Goal: Entertainment & Leisure: Consume media (video, audio)

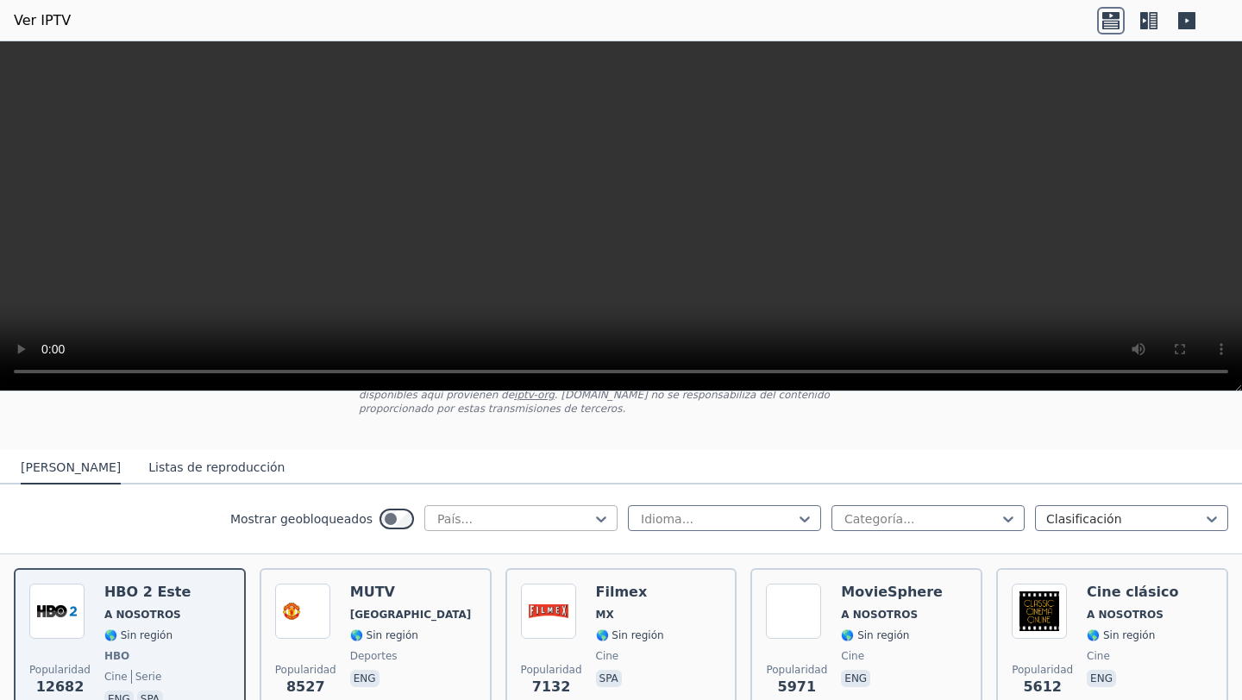
scroll to position [162, 0]
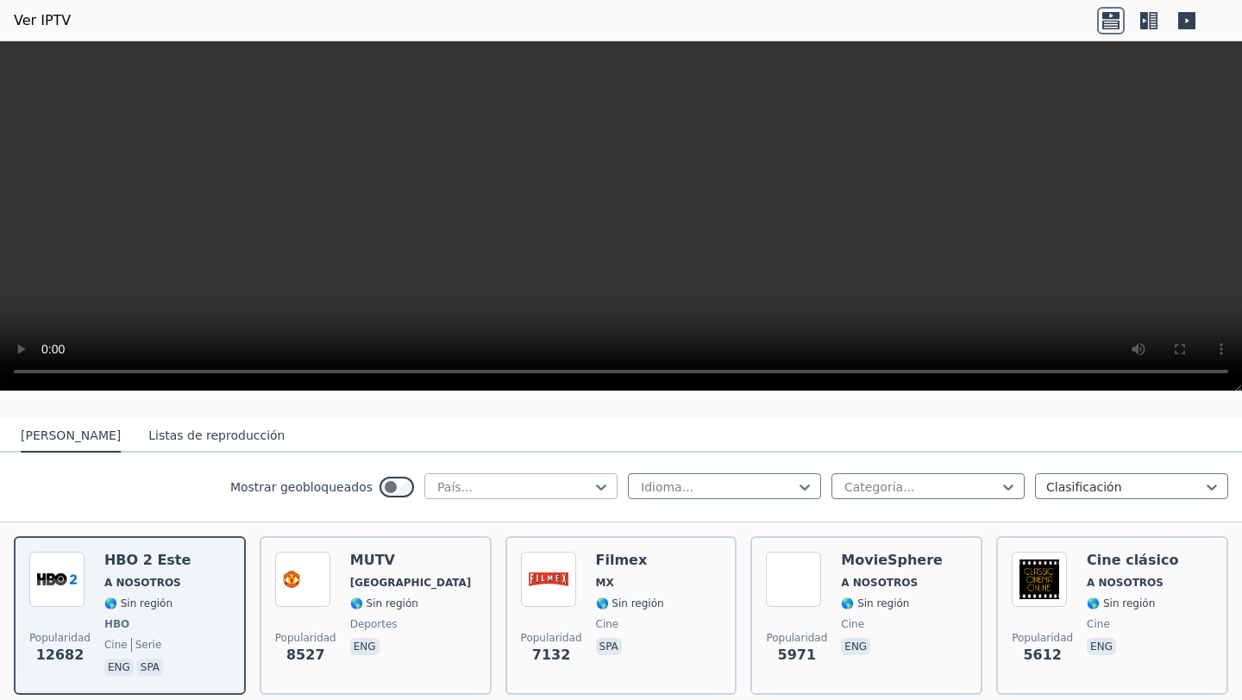
click at [516, 484] on div at bounding box center [513, 487] width 157 height 17
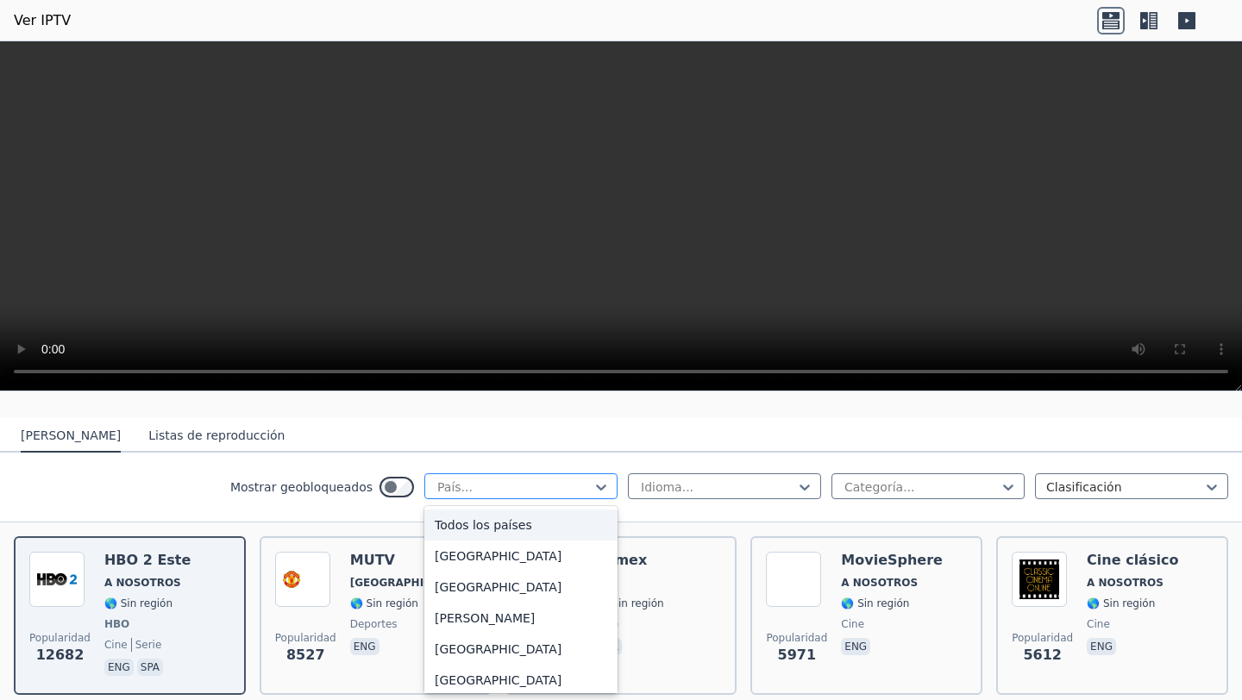
click at [516, 485] on div at bounding box center [513, 487] width 157 height 17
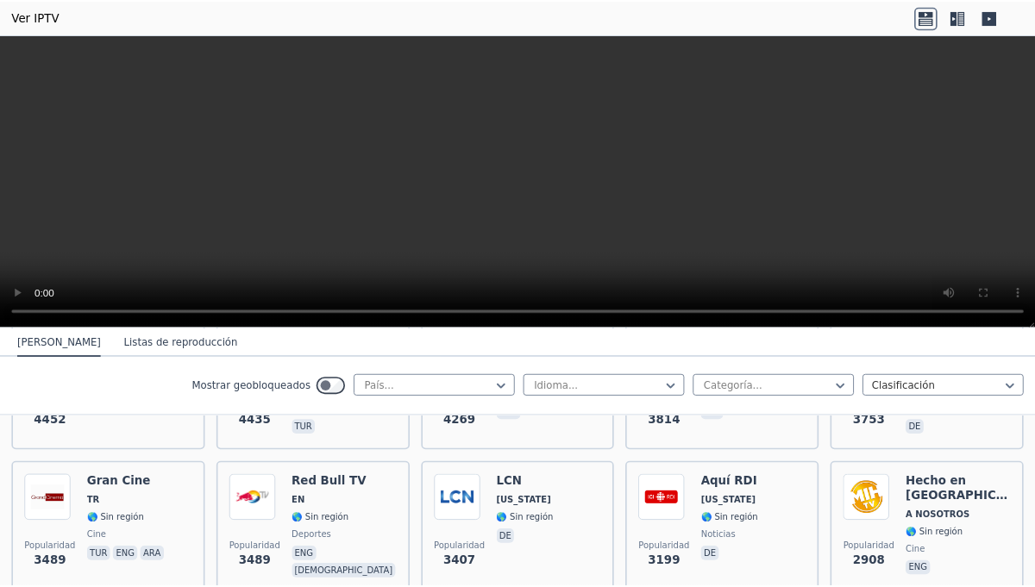
scroll to position [0, 0]
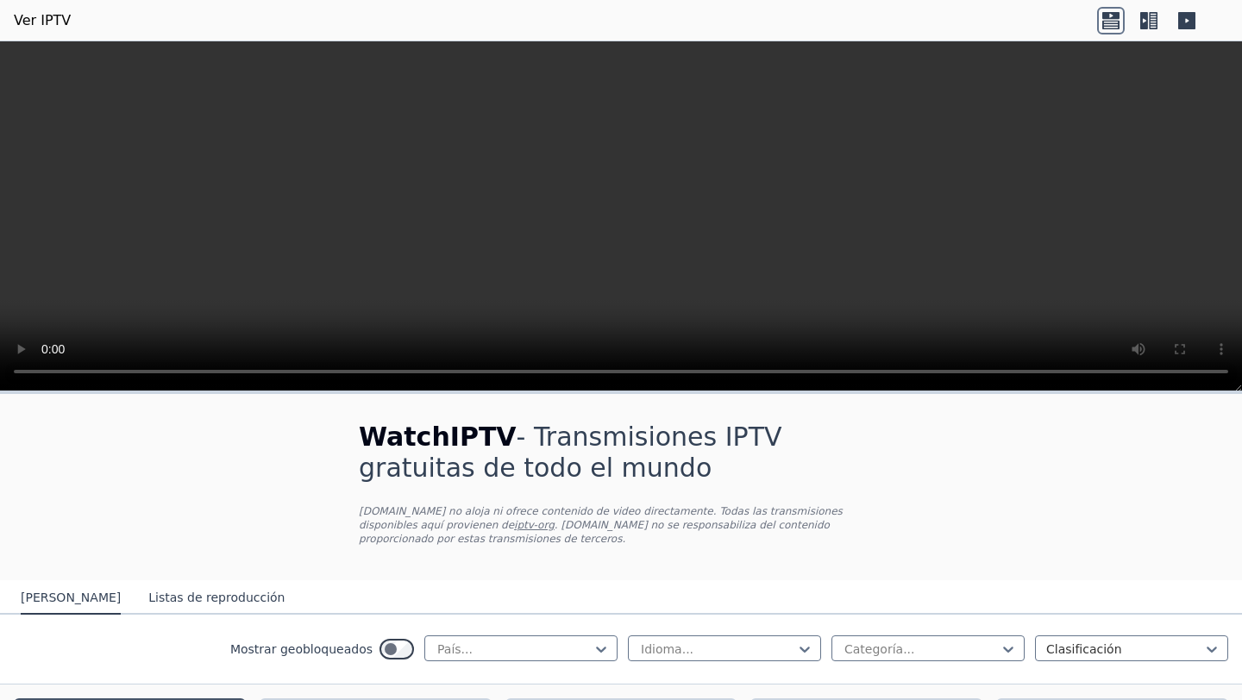
click at [782, 561] on div "WatchIPTV - Transmisiones IPTV gratuitas de todo el mundo [DOMAIN_NAME] no aloj…" at bounding box center [620, 487] width 579 height 186
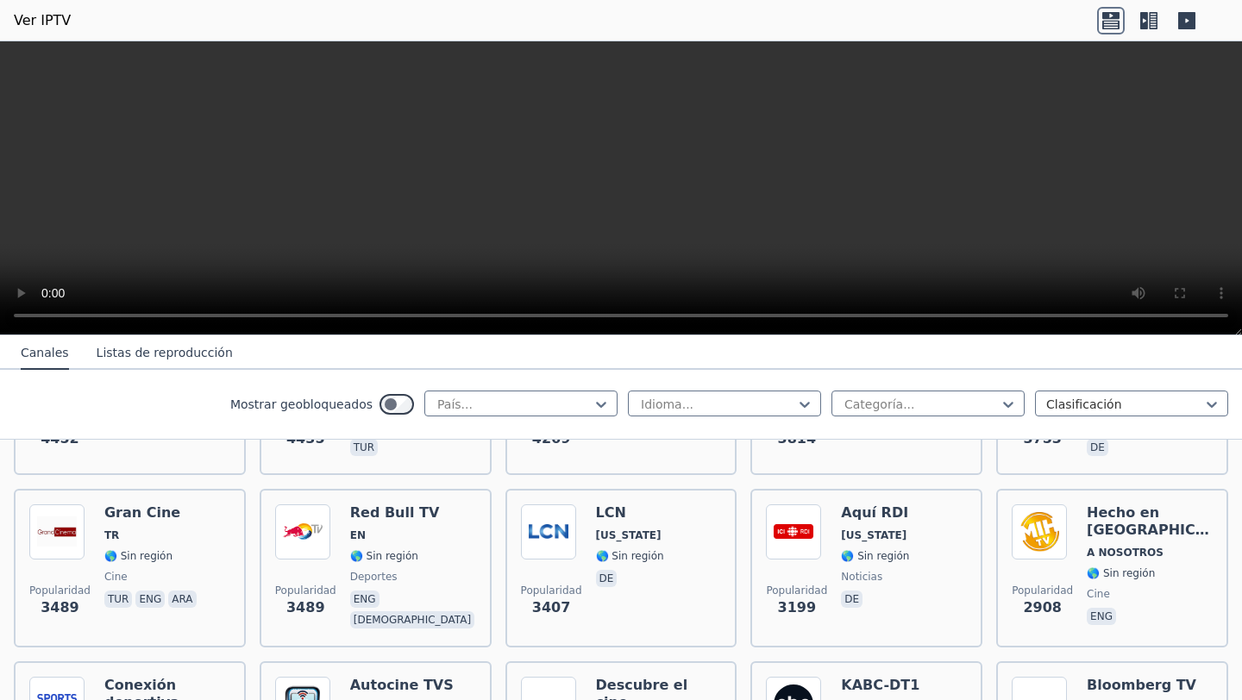
scroll to position [478, 0]
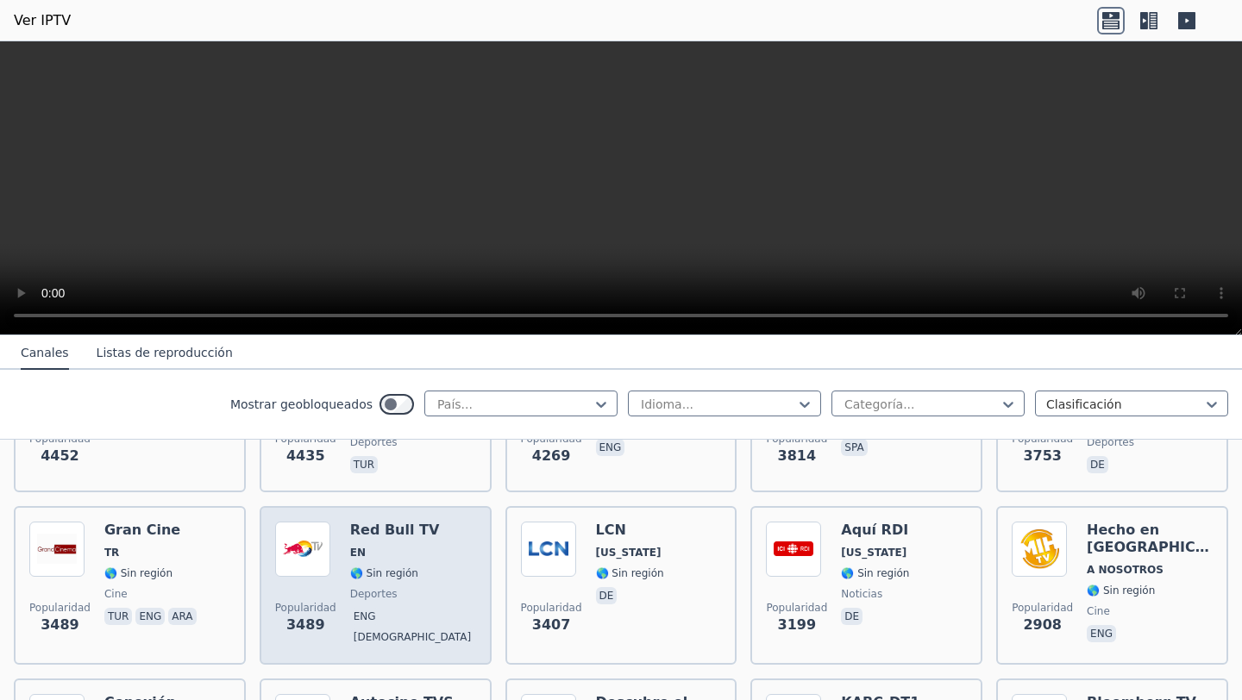
click at [365, 528] on font "Red Bull TV" at bounding box center [395, 530] width 90 height 16
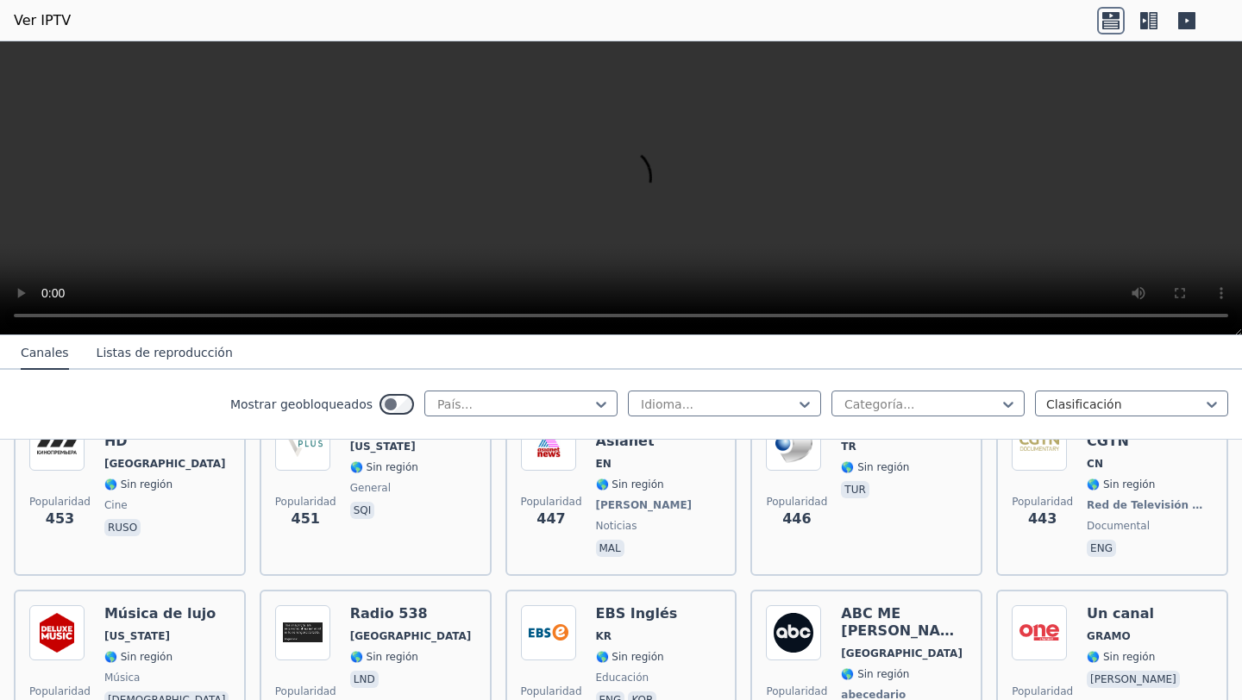
scroll to position [8357, 0]
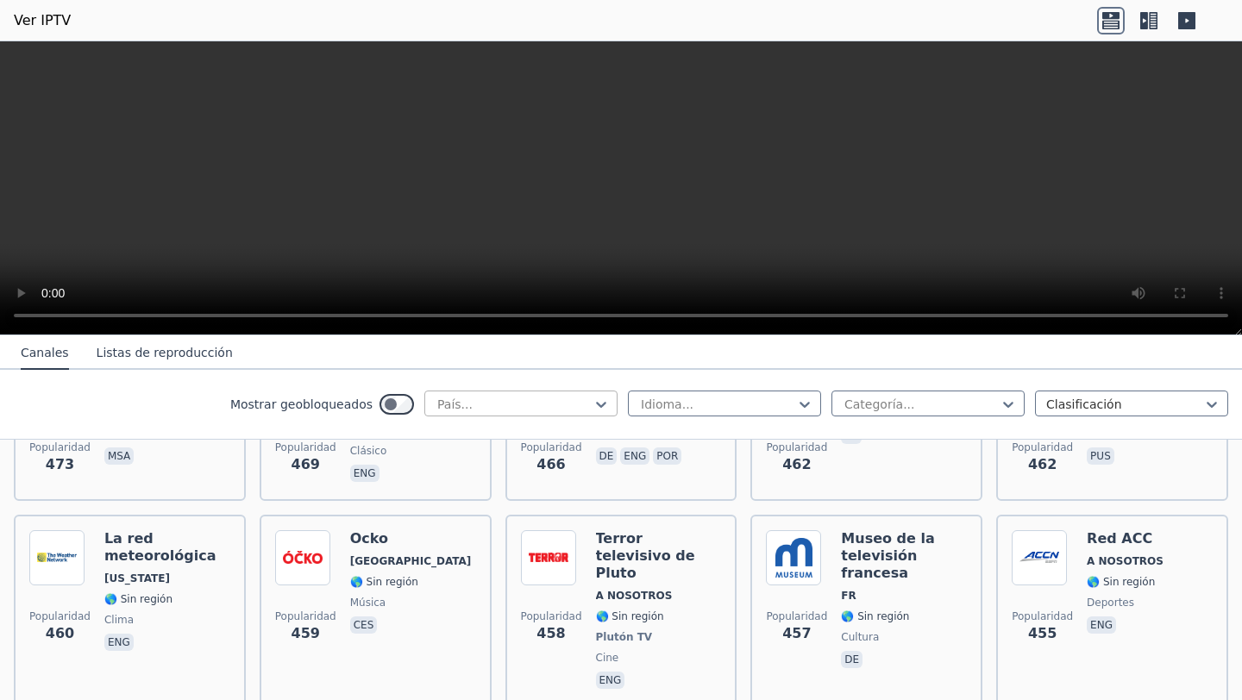
click at [457, 393] on div "País..." at bounding box center [520, 404] width 193 height 26
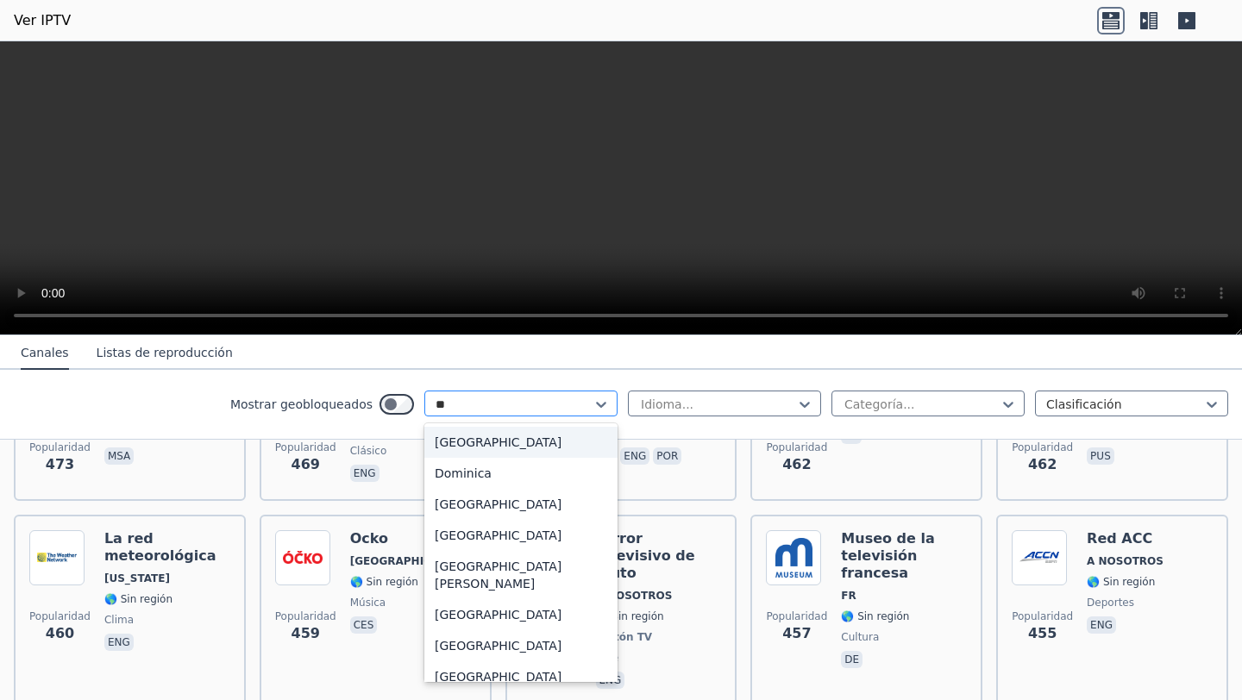
type input "***"
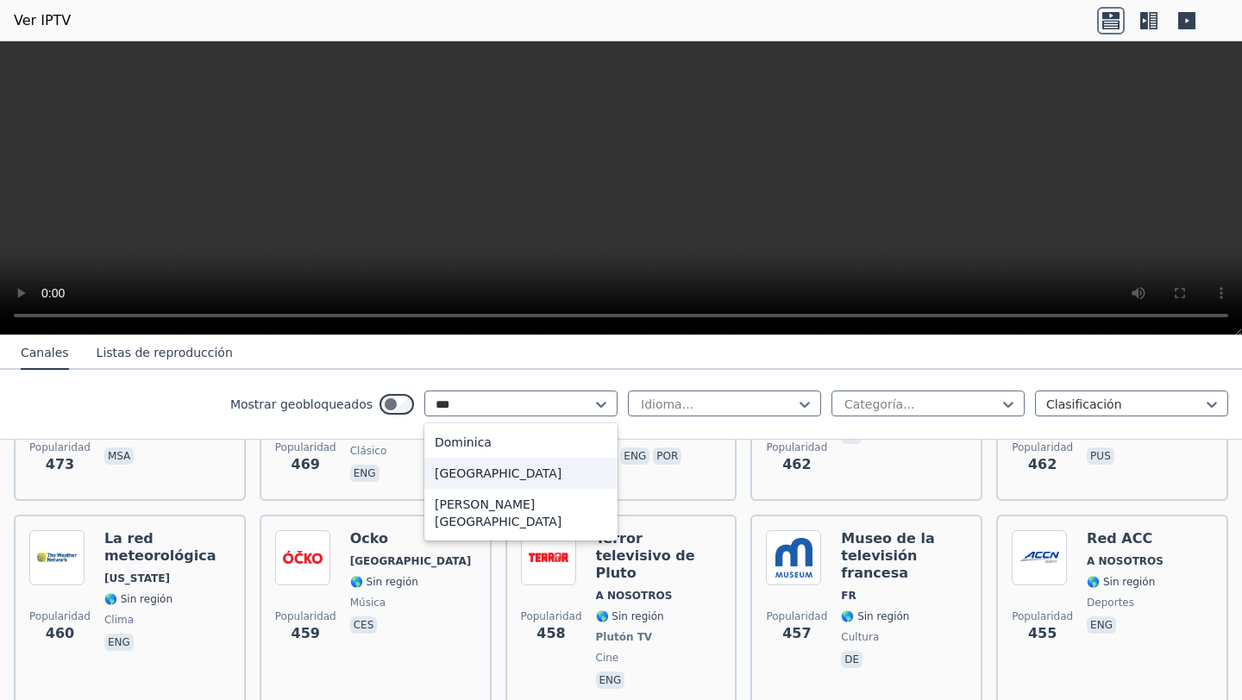
click at [498, 464] on div "[GEOGRAPHIC_DATA]" at bounding box center [520, 473] width 193 height 31
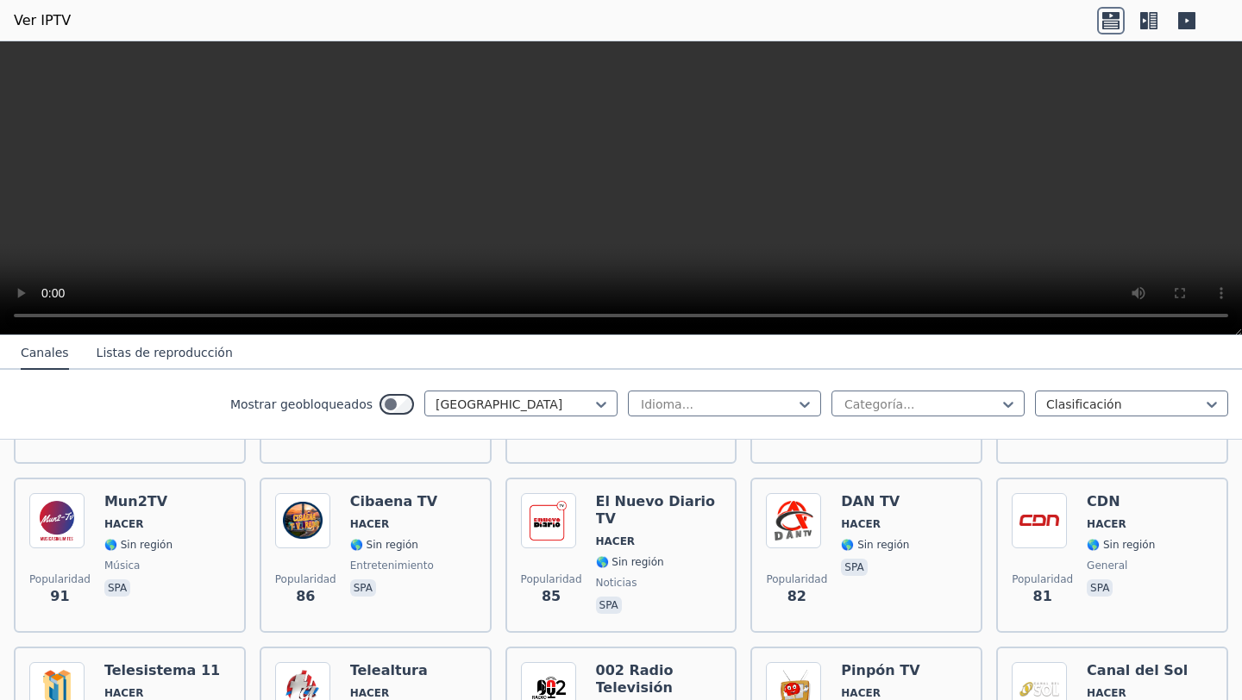
scroll to position [500, 0]
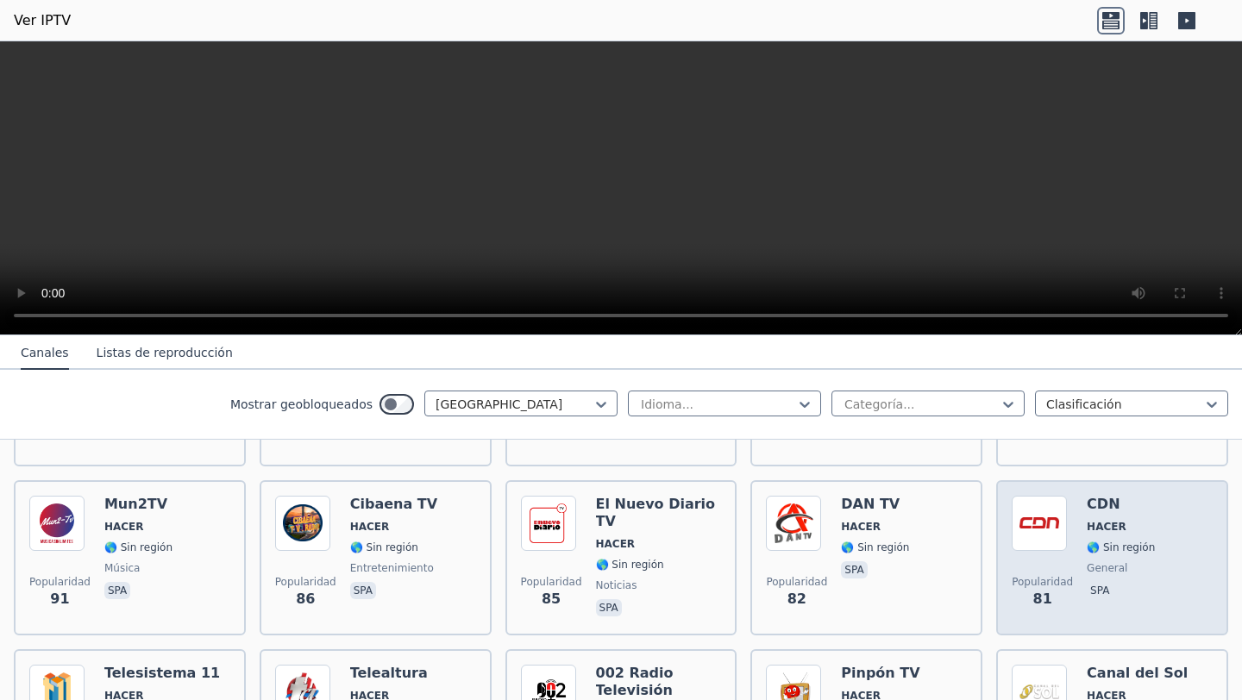
click at [1034, 529] on font "HACER" at bounding box center [1106, 527] width 40 height 12
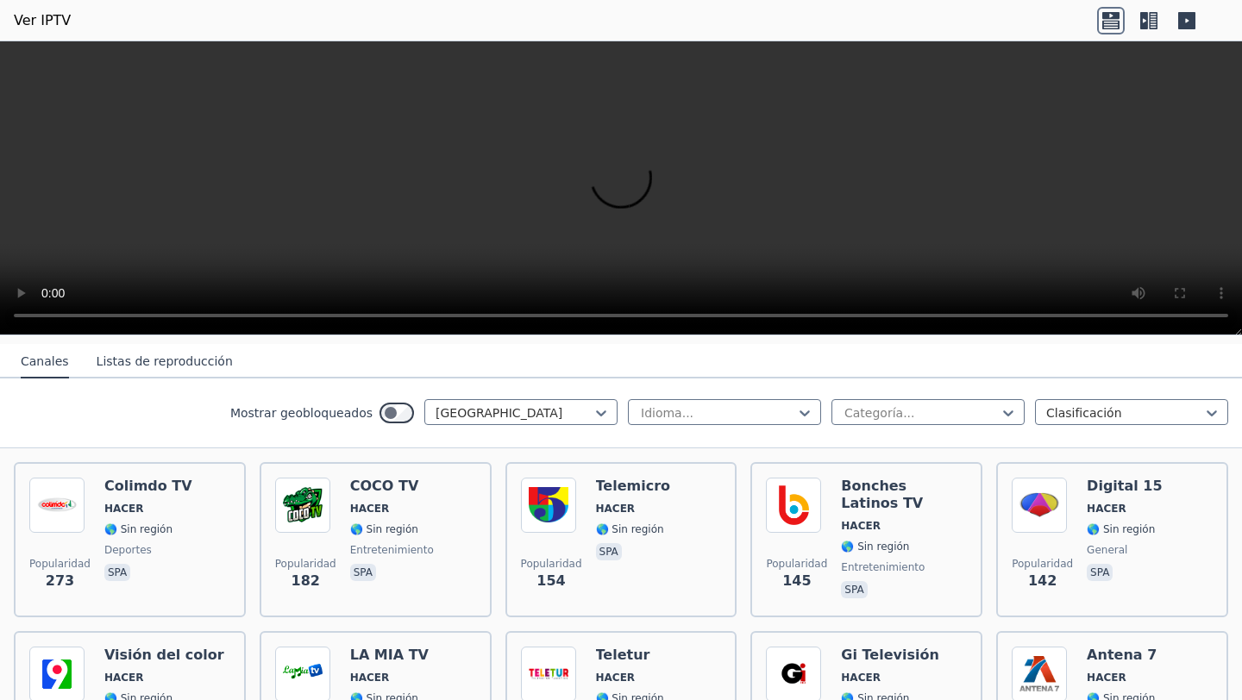
scroll to position [179, 0]
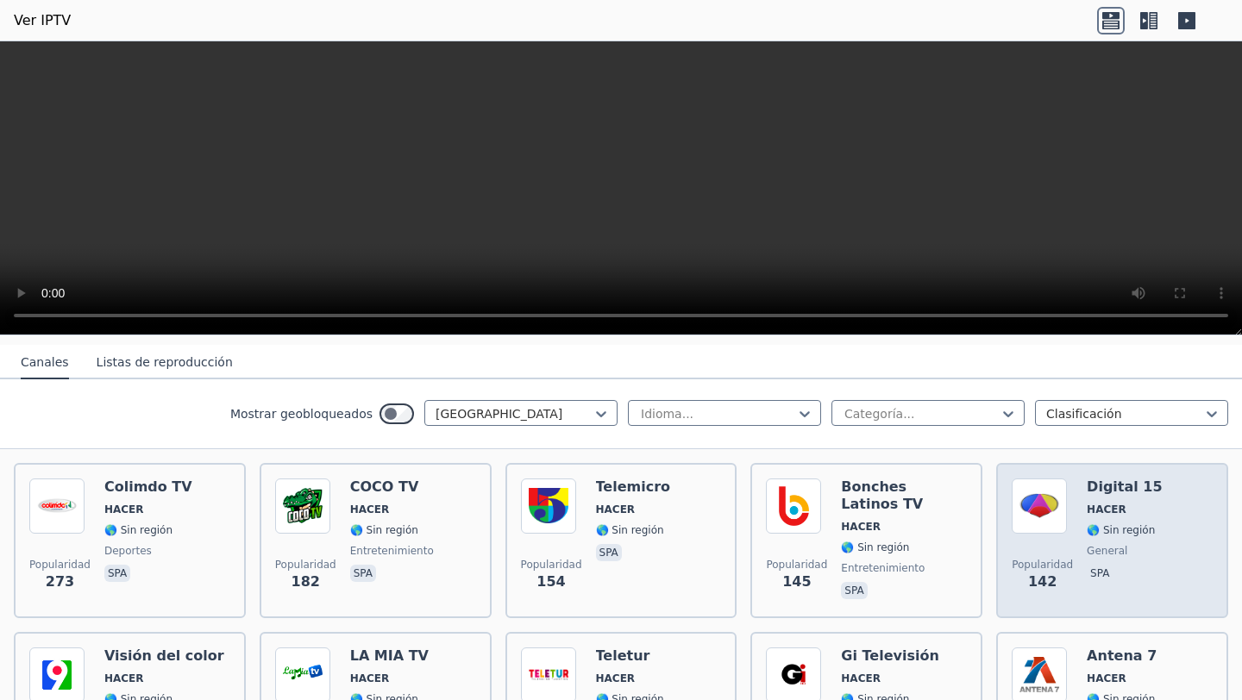
click at [1034, 533] on div "Popularidad 142" at bounding box center [1041, 541] width 61 height 124
click at [1034, 538] on div "Popularidad 142" at bounding box center [1041, 541] width 61 height 124
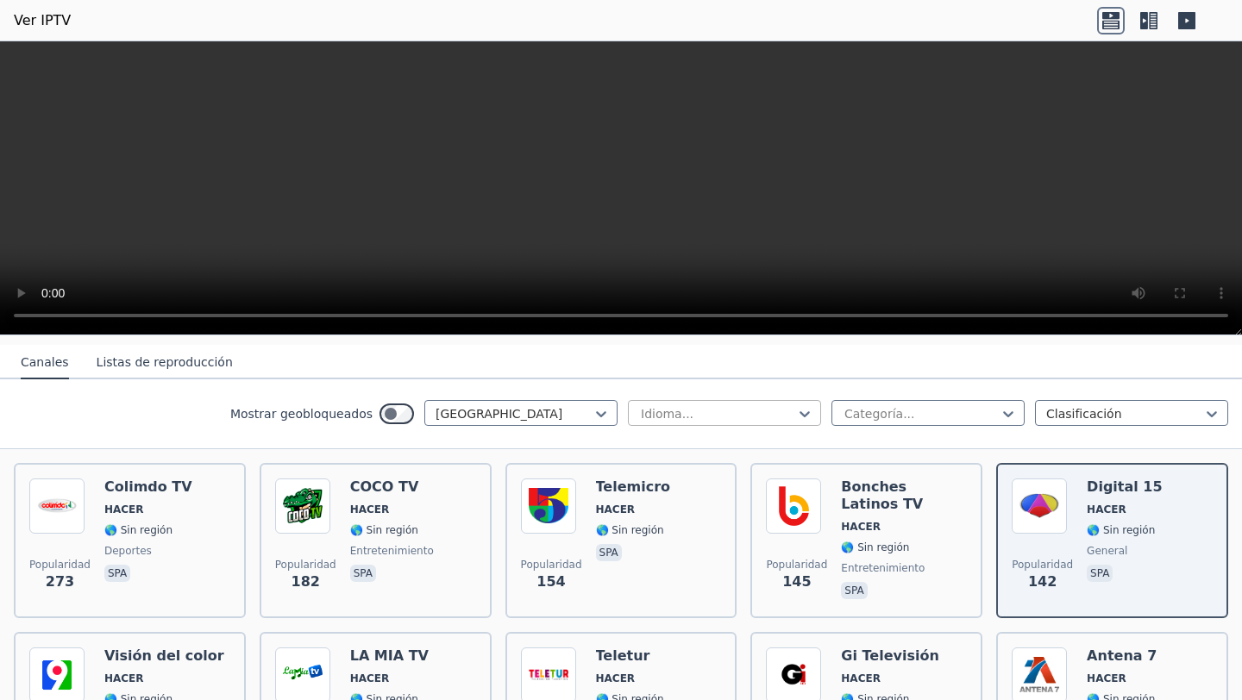
click at [670, 412] on div at bounding box center [717, 413] width 157 height 17
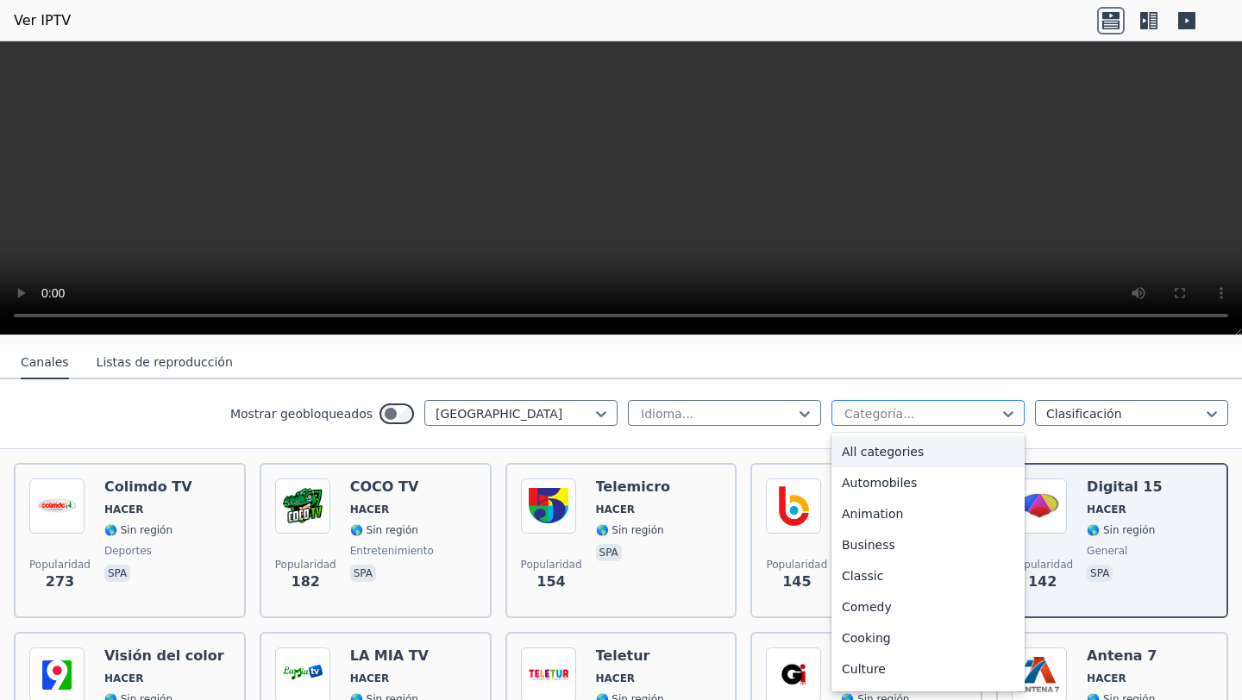
click at [914, 423] on div "Categoría..." at bounding box center [927, 413] width 193 height 26
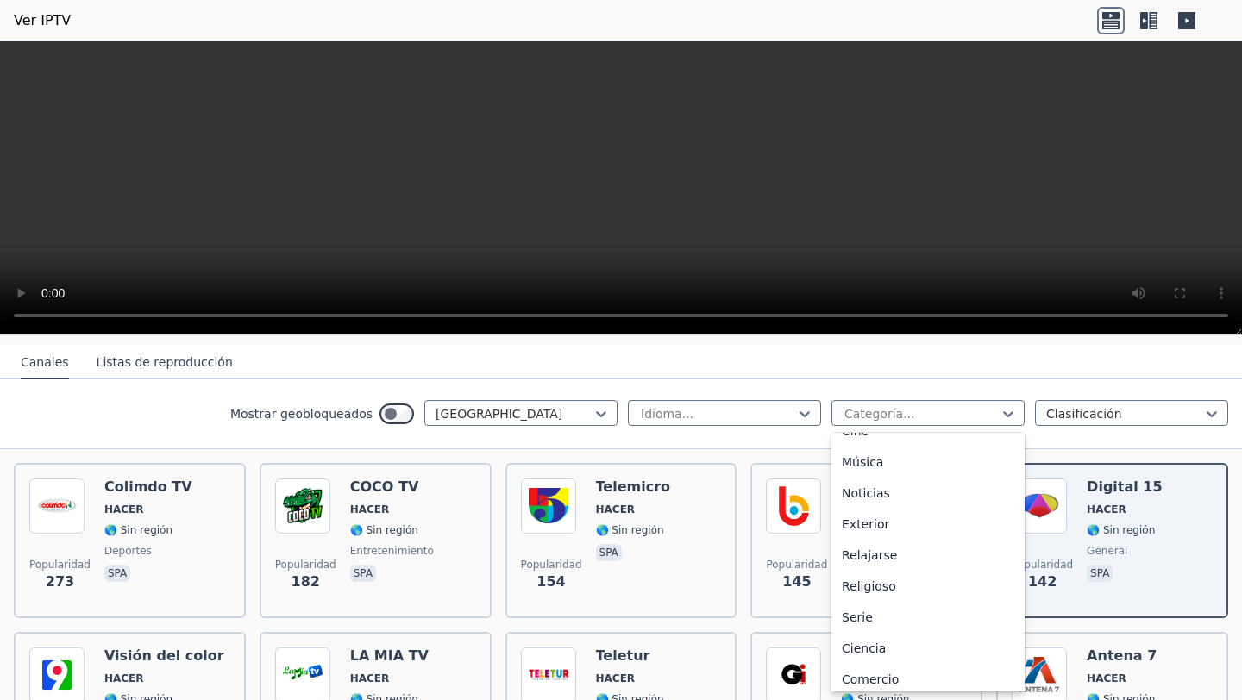
scroll to position [586, 0]
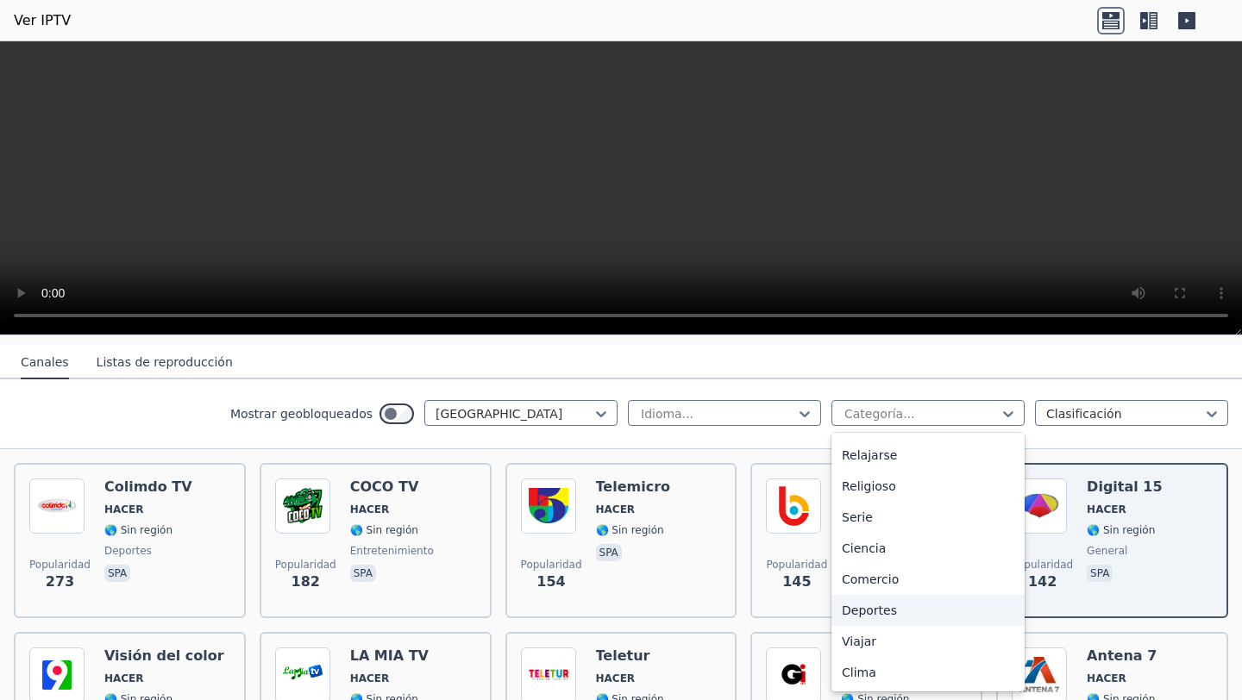
click at [873, 586] on font "Deportes" at bounding box center [869, 611] width 55 height 14
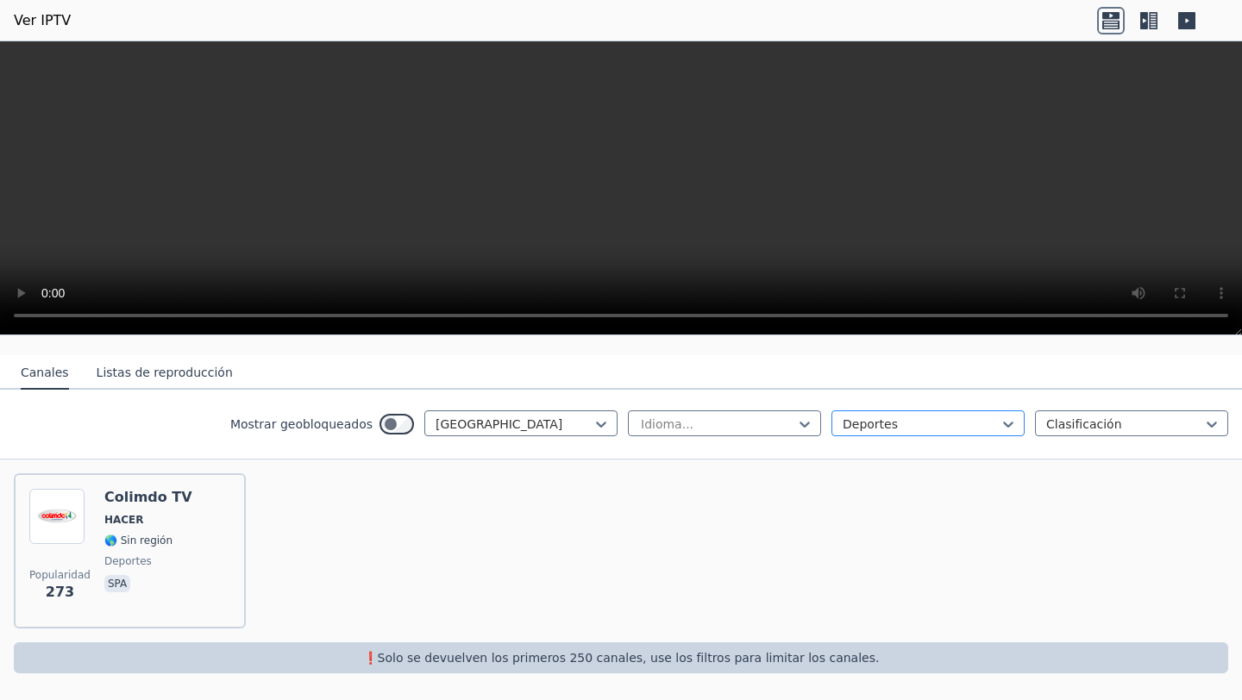
scroll to position [170, 0]
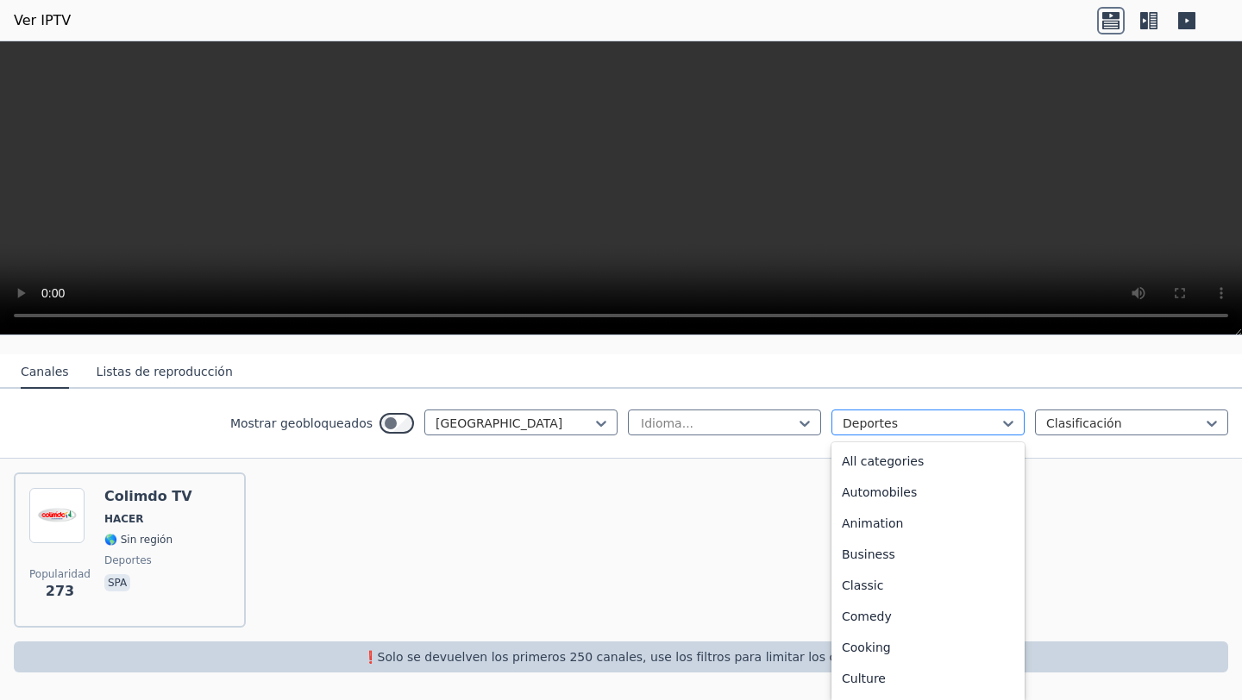
click at [872, 423] on div at bounding box center [920, 423] width 157 height 17
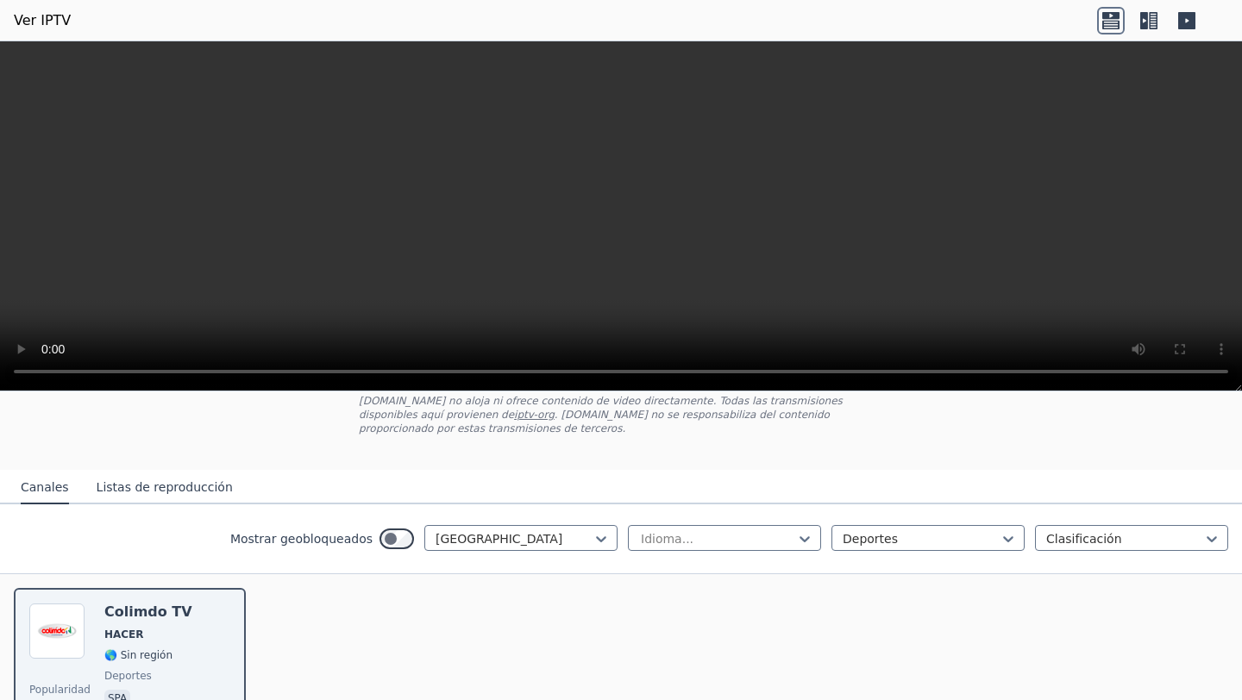
scroll to position [226, 0]
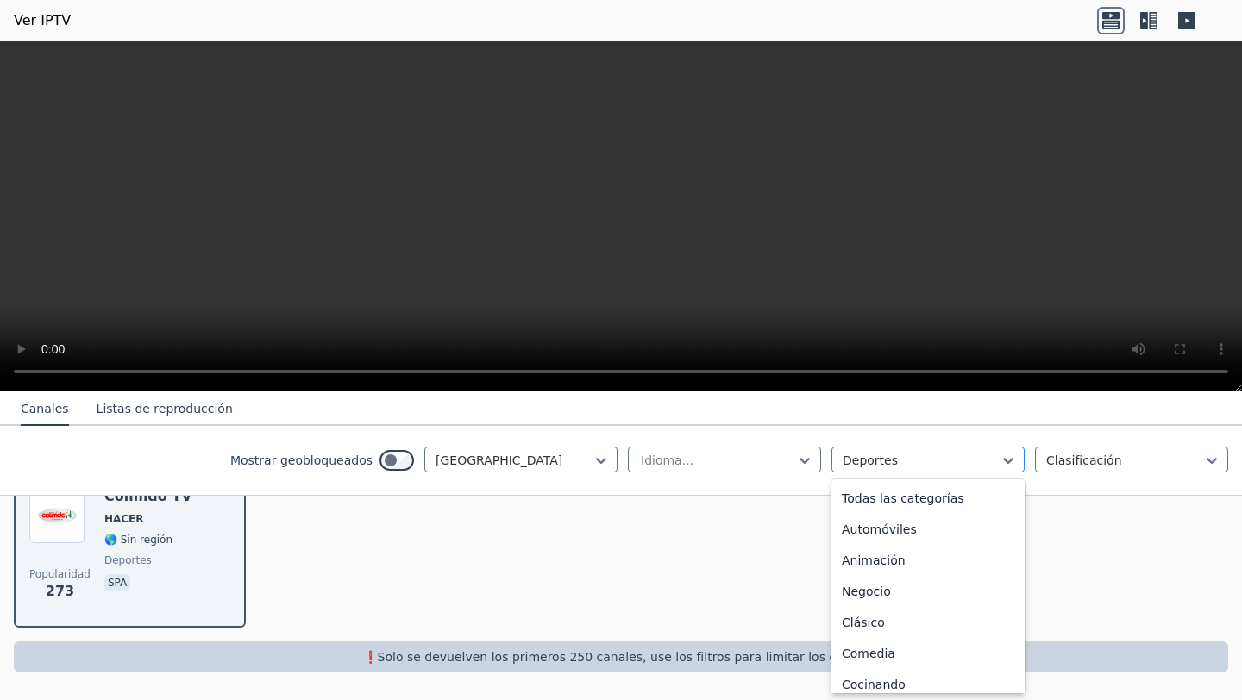
click at [936, 470] on div "Deportes" at bounding box center [927, 460] width 193 height 26
click at [900, 500] on font "Todas las categorías" at bounding box center [903, 498] width 122 height 14
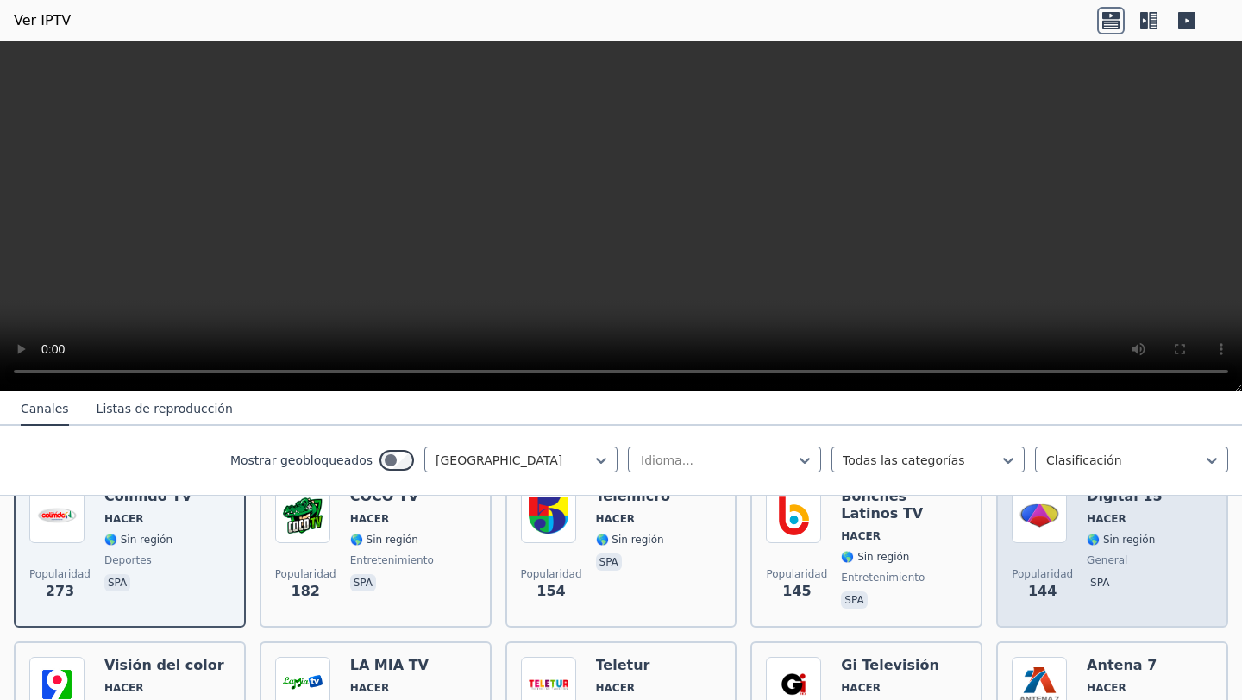
click at [1041, 542] on img at bounding box center [1038, 515] width 55 height 55
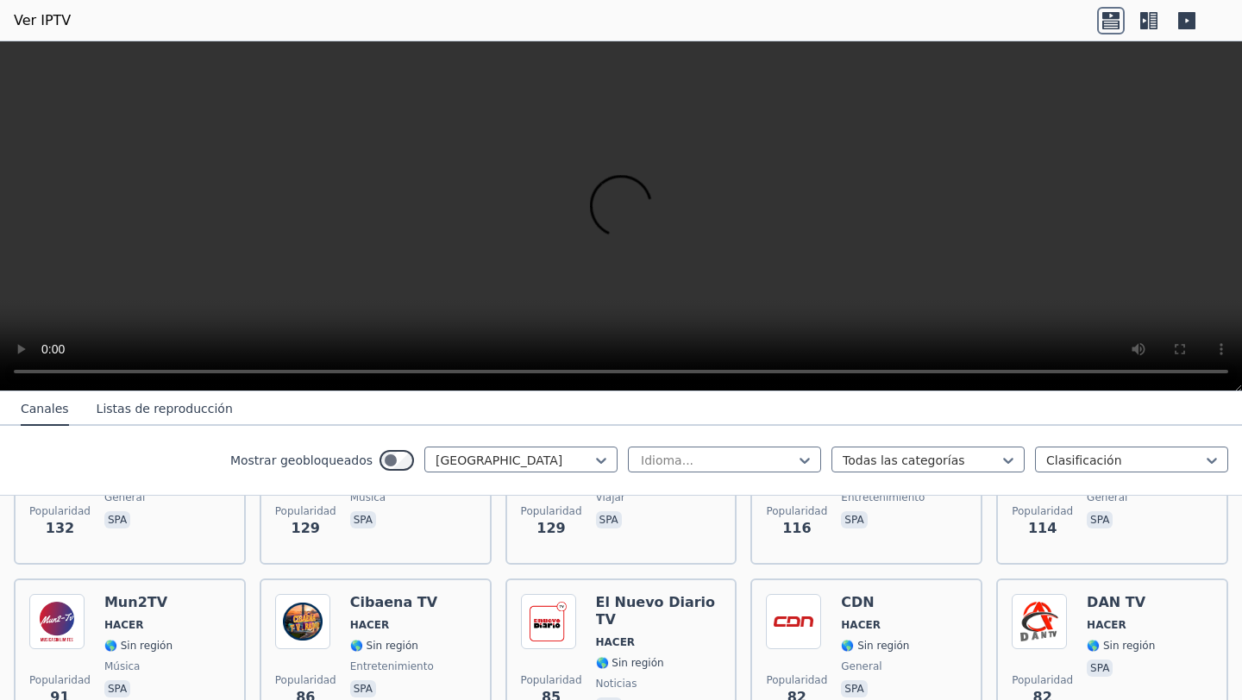
scroll to position [577, 0]
